Goal: Information Seeking & Learning: Learn about a topic

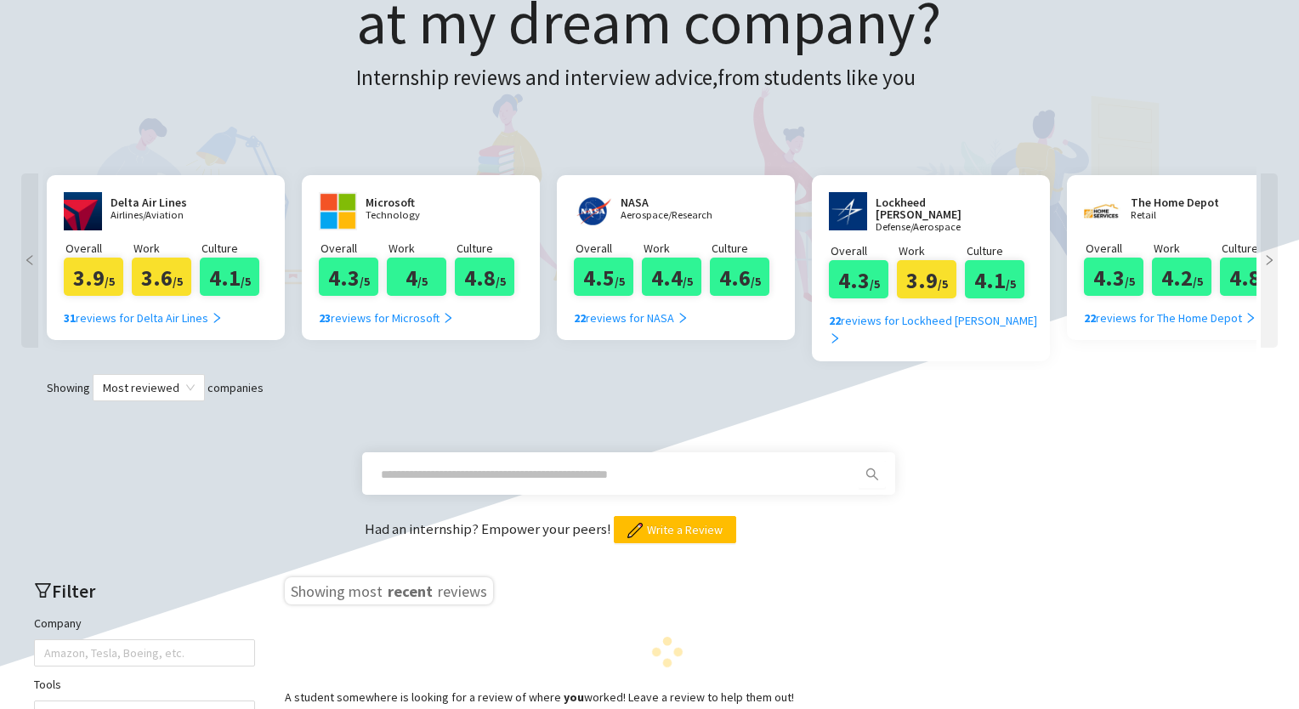
scroll to position [197, 0]
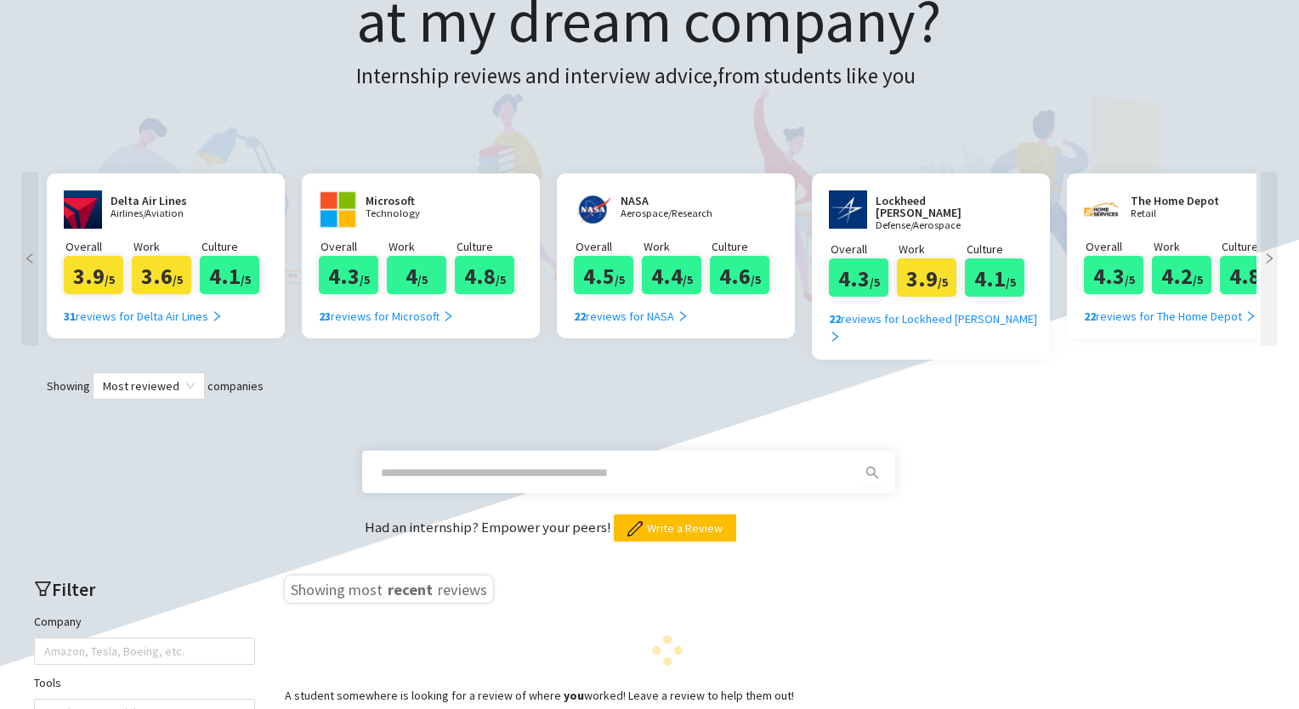
click at [501, 451] on span at bounding box center [628, 472] width 533 height 43
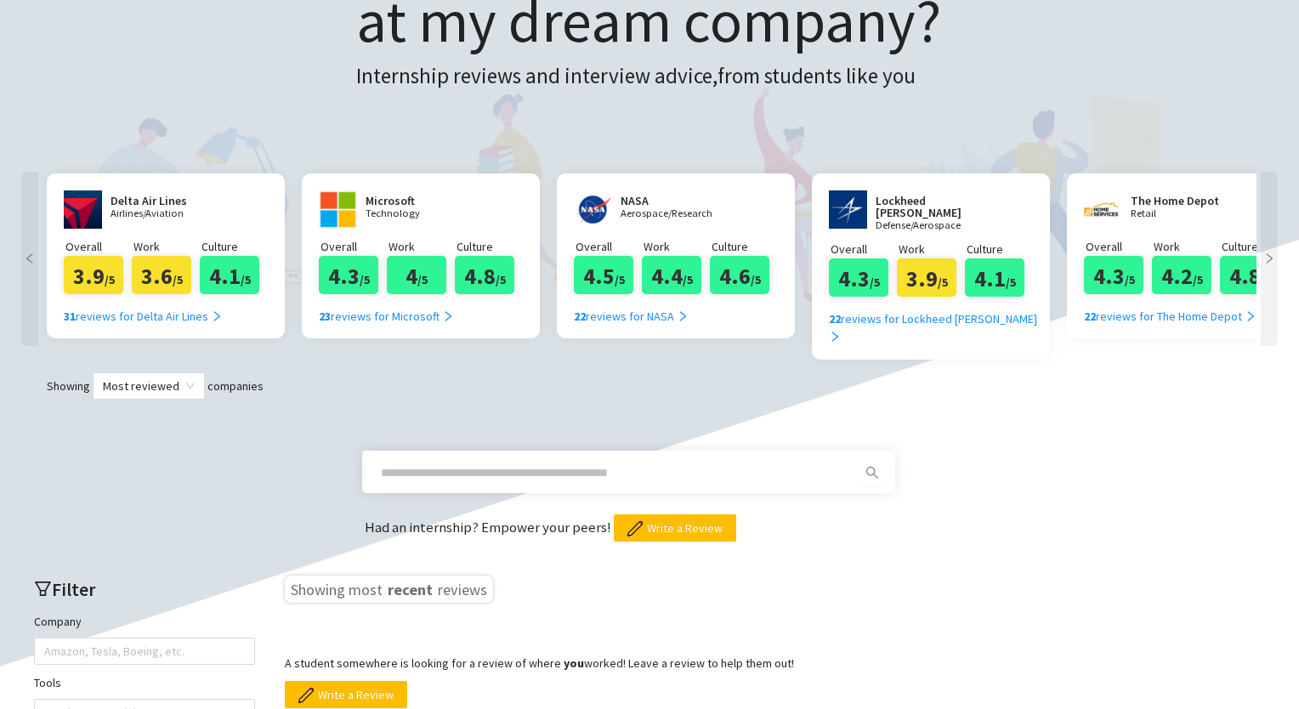
click at [500, 463] on input "text" at bounding box center [608, 472] width 455 height 19
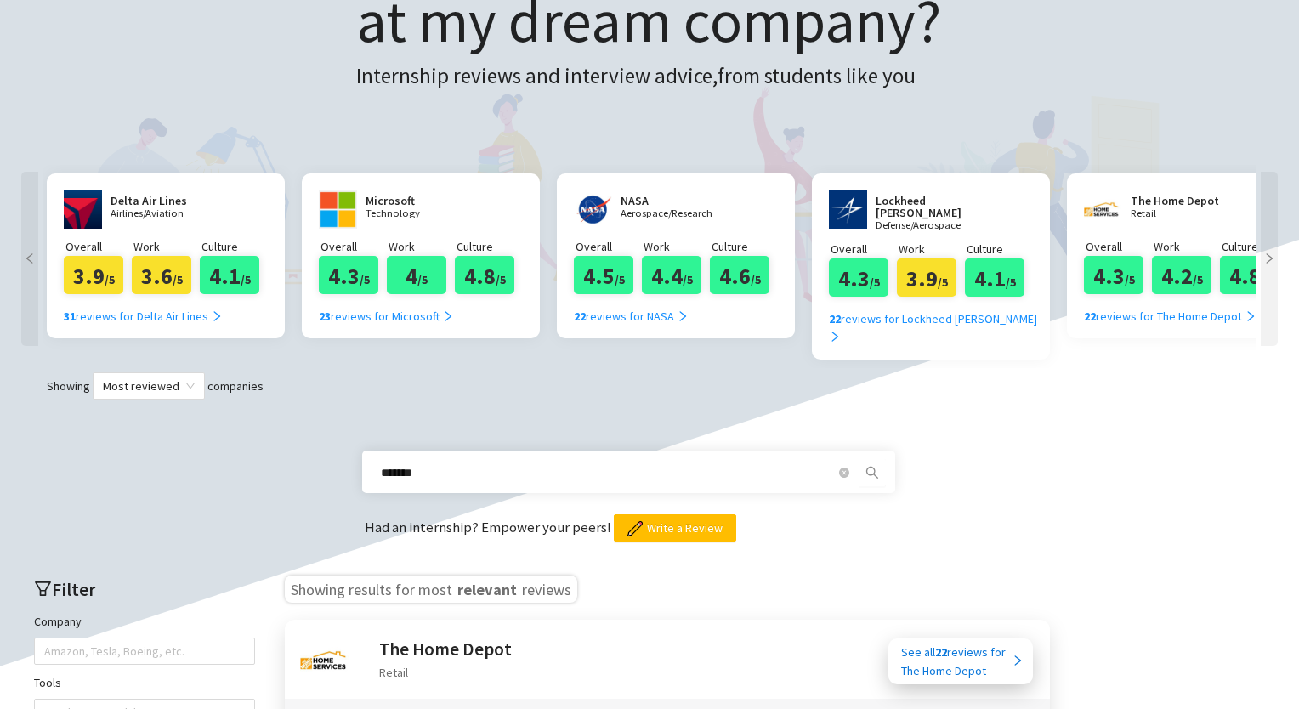
type input "*******"
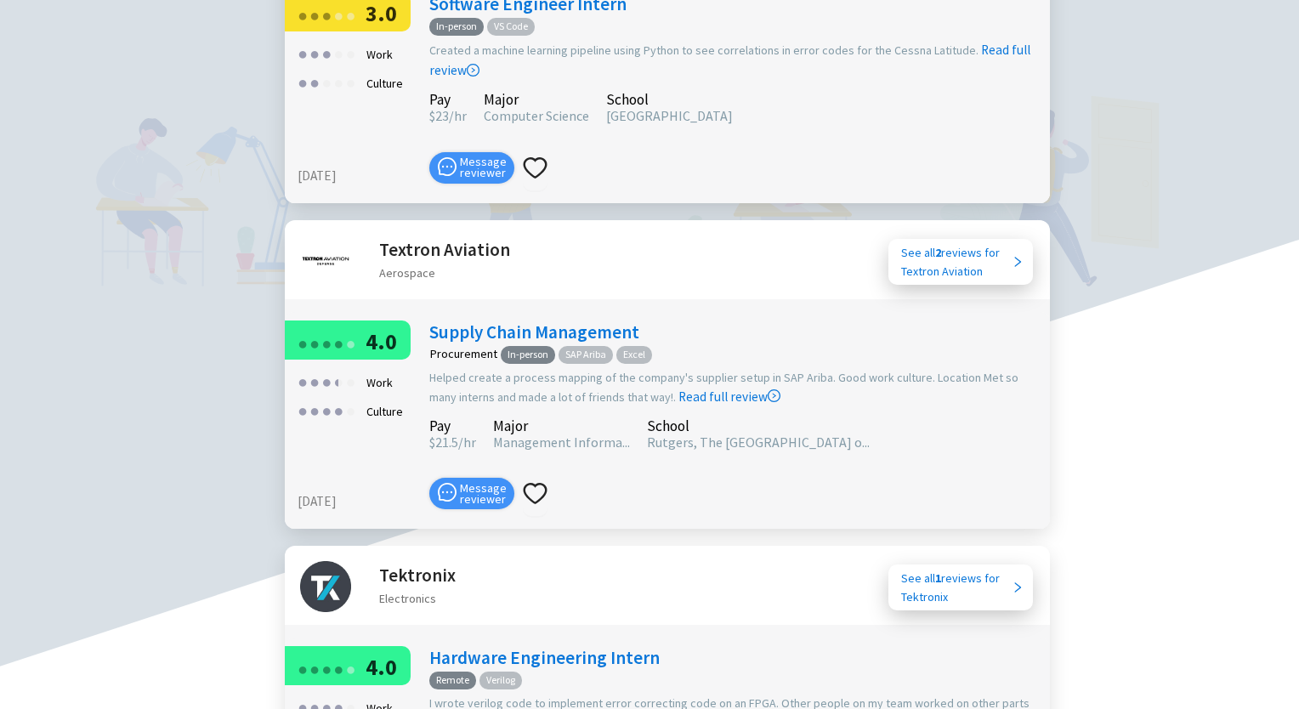
scroll to position [1252, 0]
click at [671, 419] on div "School" at bounding box center [758, 425] width 223 height 12
click at [537, 320] on link "Supply Chain Management" at bounding box center [534, 331] width 210 height 23
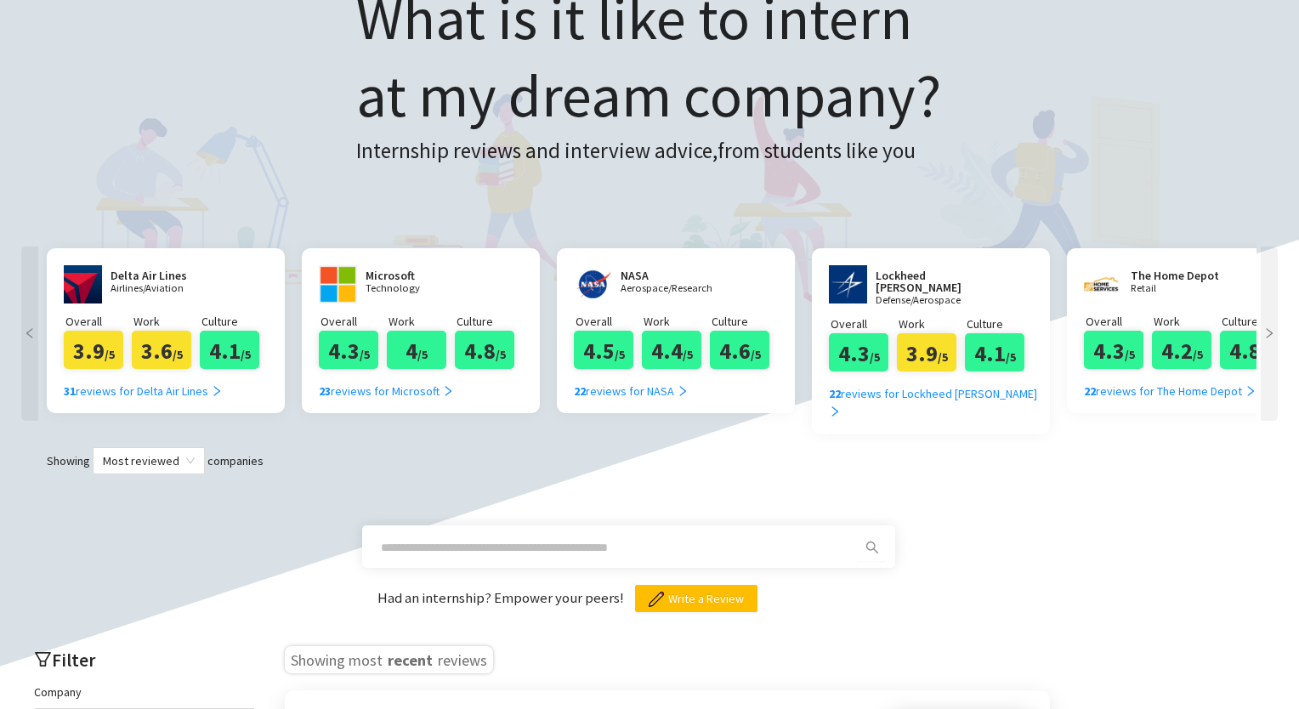
scroll to position [124, 0]
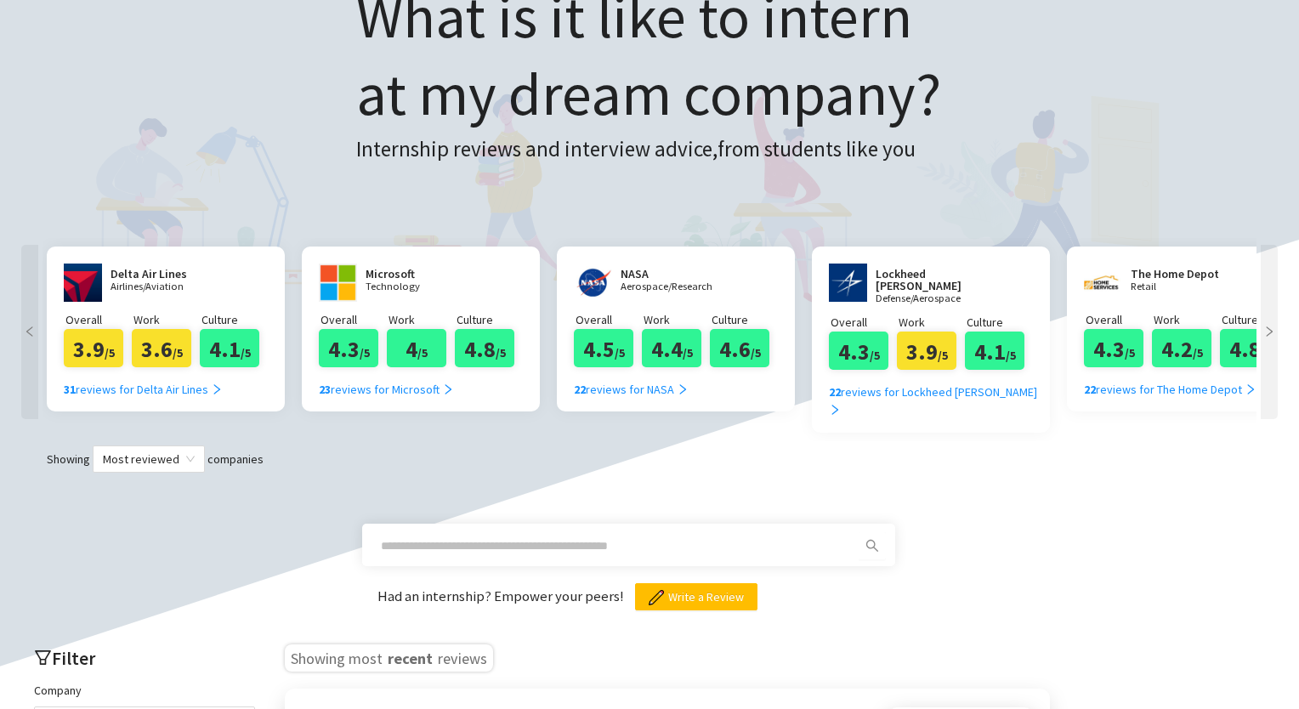
click at [575, 524] on span at bounding box center [628, 545] width 533 height 43
click at [580, 532] on span at bounding box center [615, 545] width 489 height 27
click at [578, 537] on input "text" at bounding box center [608, 546] width 455 height 19
